Goal: Task Accomplishment & Management: Manage account settings

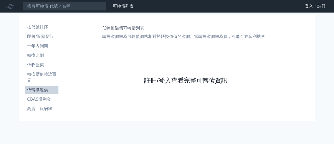
click at [162, 78] on link "註冊/登入查看完整可轉債資訊" at bounding box center [185, 80] width 83 height 8
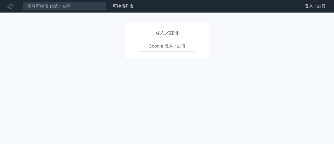
click at [176, 49] on link "Google 登入／註冊" at bounding box center [167, 46] width 54 height 11
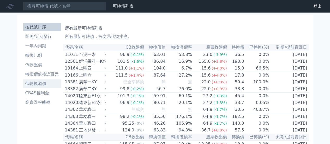
click at [45, 84] on li "低轉換溢價" at bounding box center [42, 83] width 38 height 6
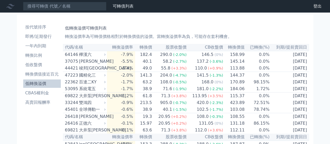
scroll to position [160, 0]
